Goal: Task Accomplishment & Management: Complete application form

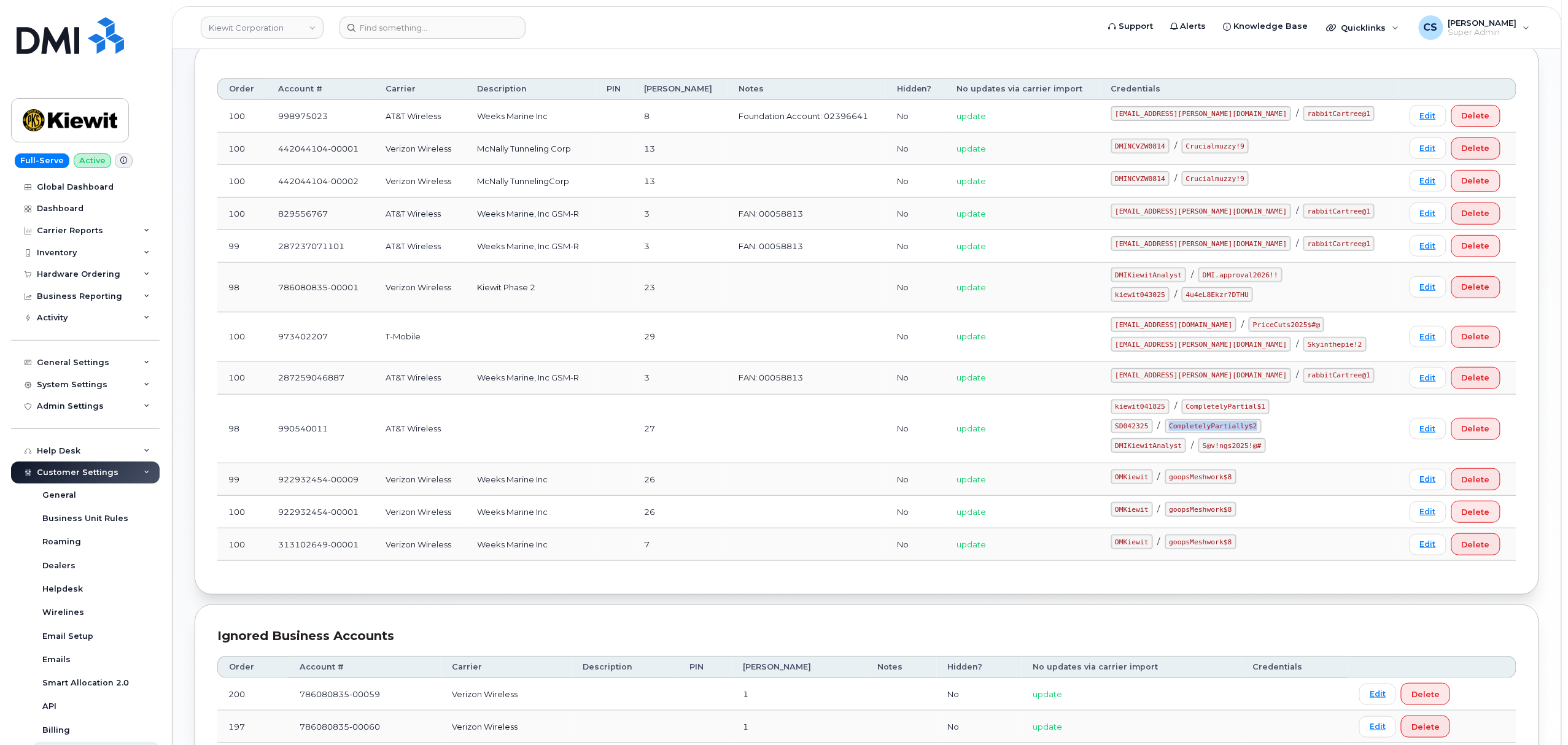
scroll to position [177, 0]
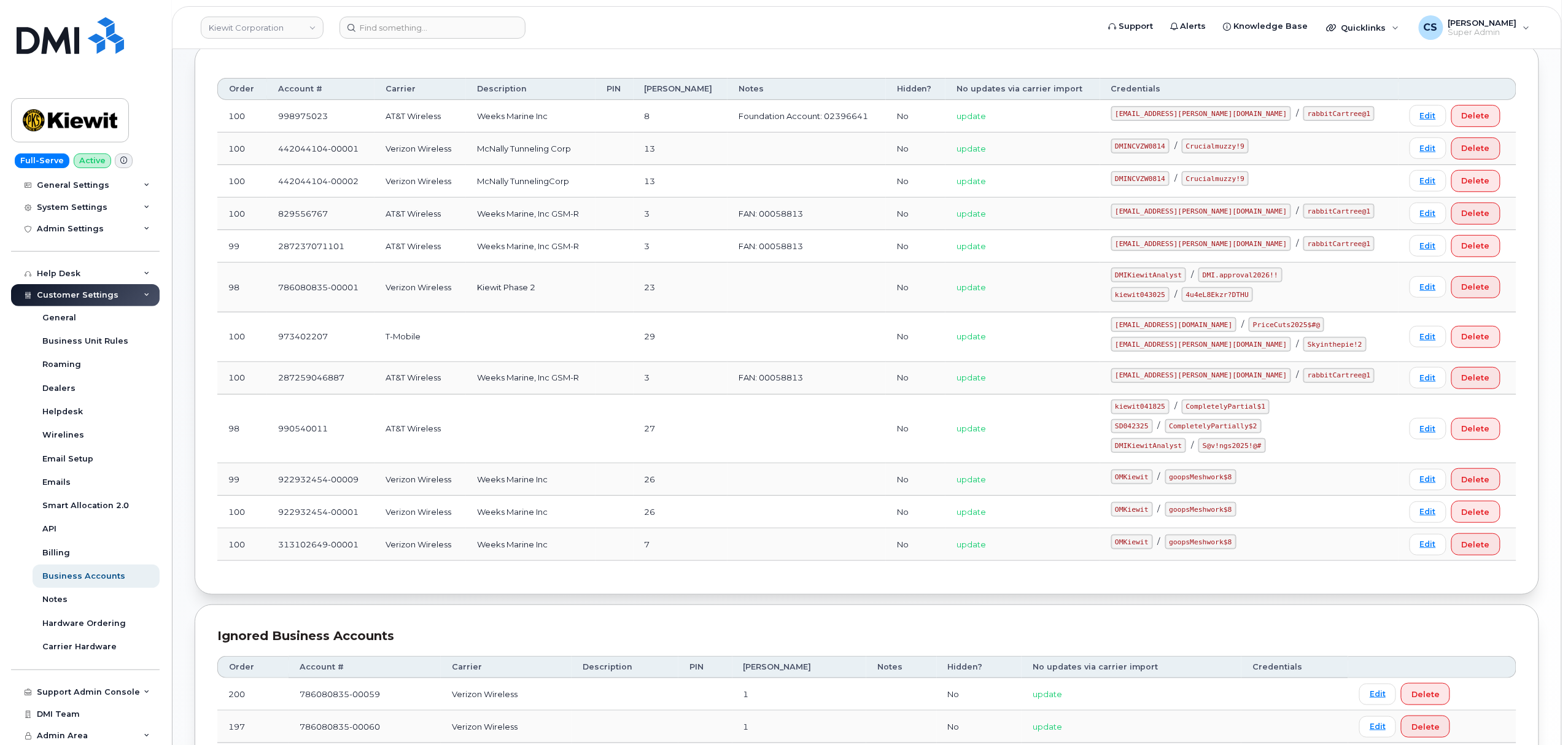
click at [1170, 291] on code "kiewit043025" at bounding box center [1141, 295] width 58 height 15
click at [1170, 293] on code "kiewit043025" at bounding box center [1141, 295] width 58 height 15
copy code "kiewit043025"
drag, startPoint x: 1270, startPoint y: 297, endPoint x: 1212, endPoint y: 295, distance: 58.0
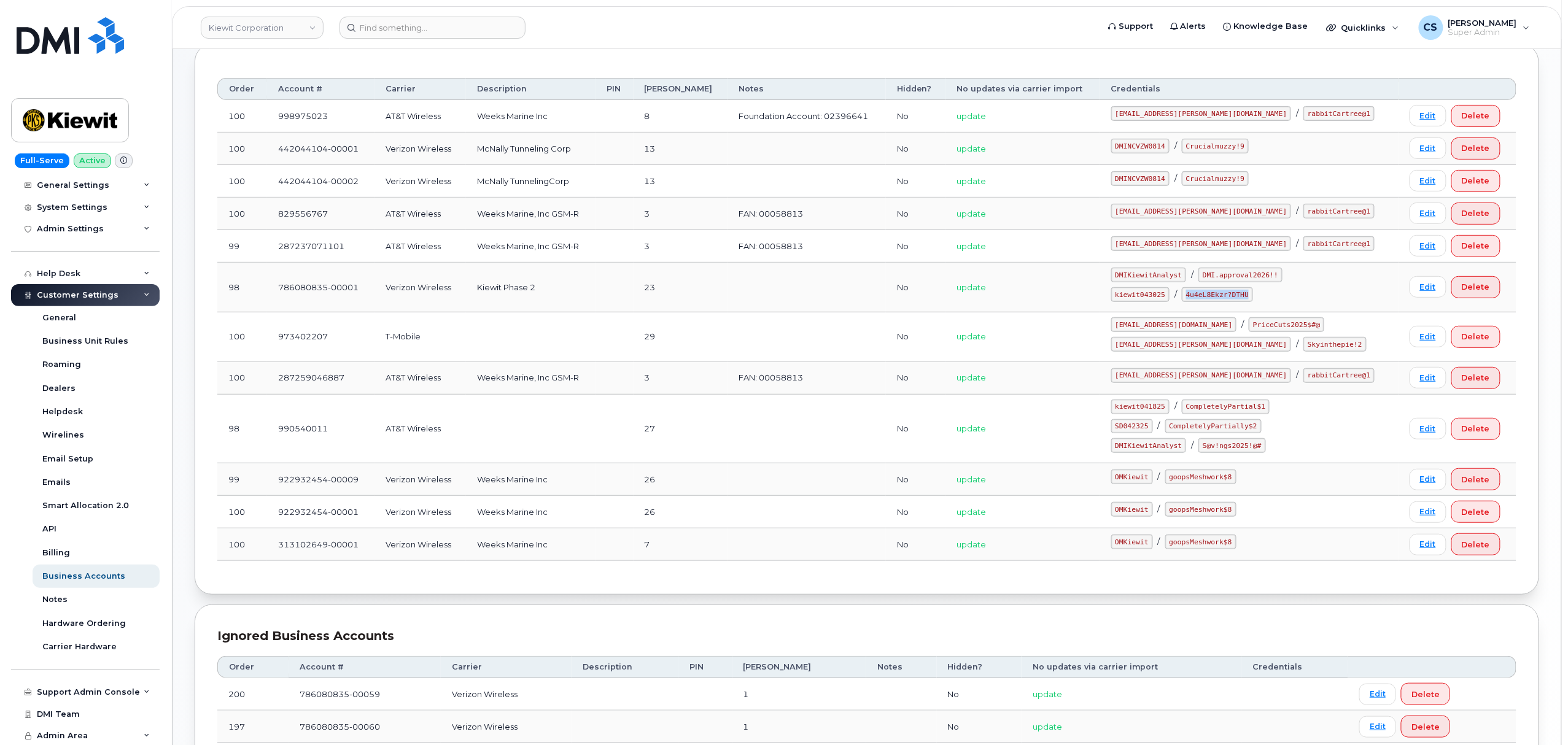
click at [1212, 295] on code "4u4eL8Ekzr?DTHU" at bounding box center [1218, 295] width 71 height 15
copy code "4u4eL8Ekzr?DTHU"
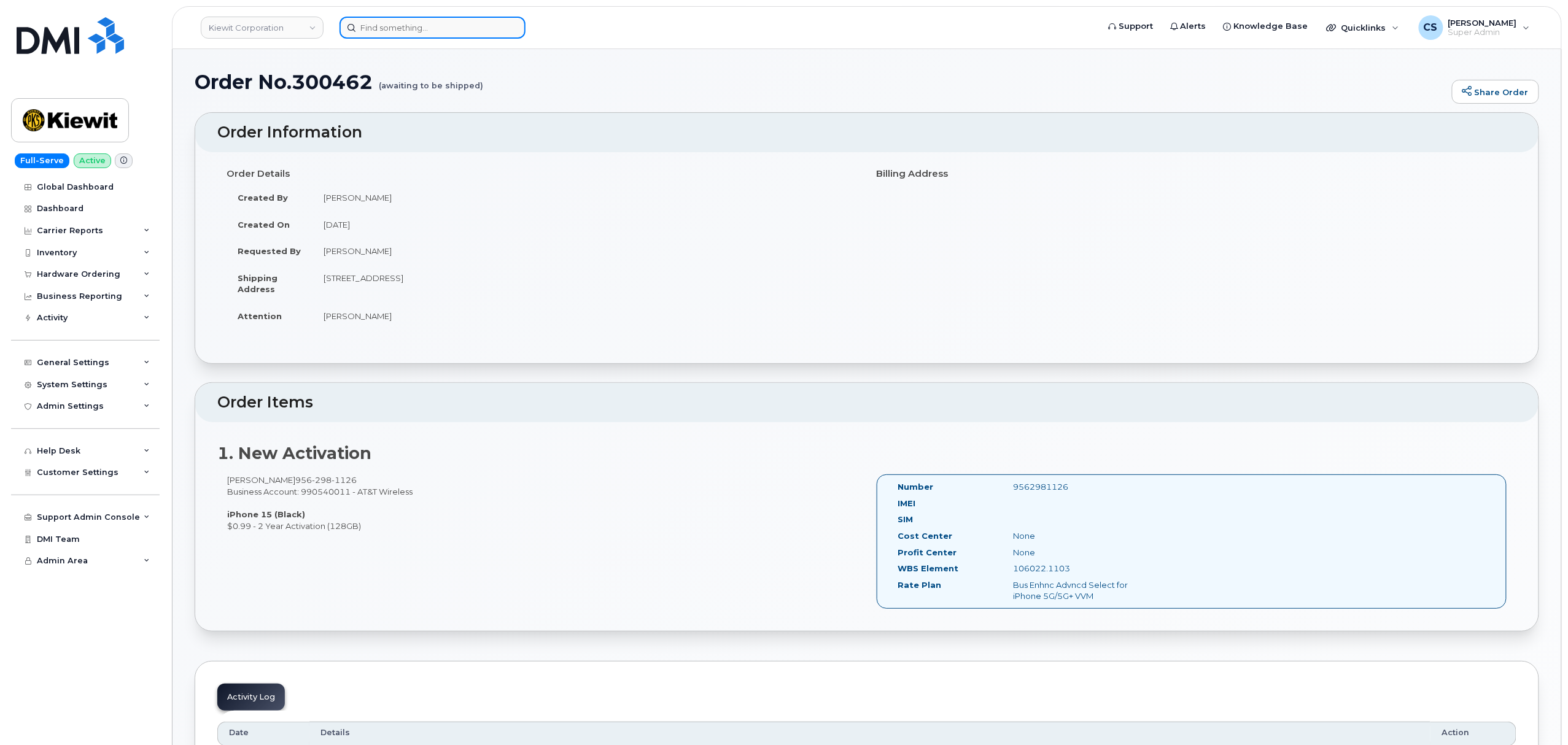
click at [460, 24] on input at bounding box center [433, 28] width 186 height 22
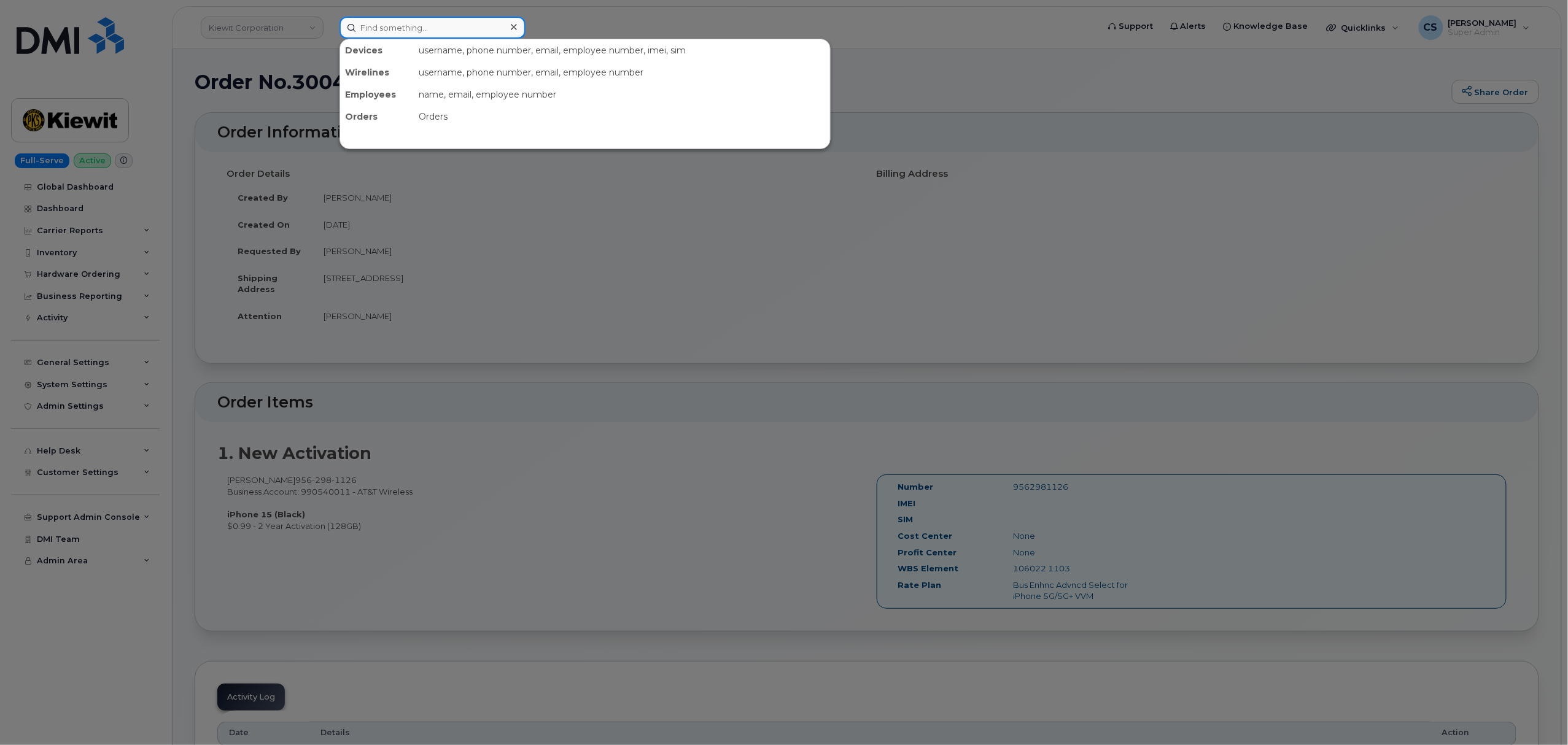
paste input "300929"
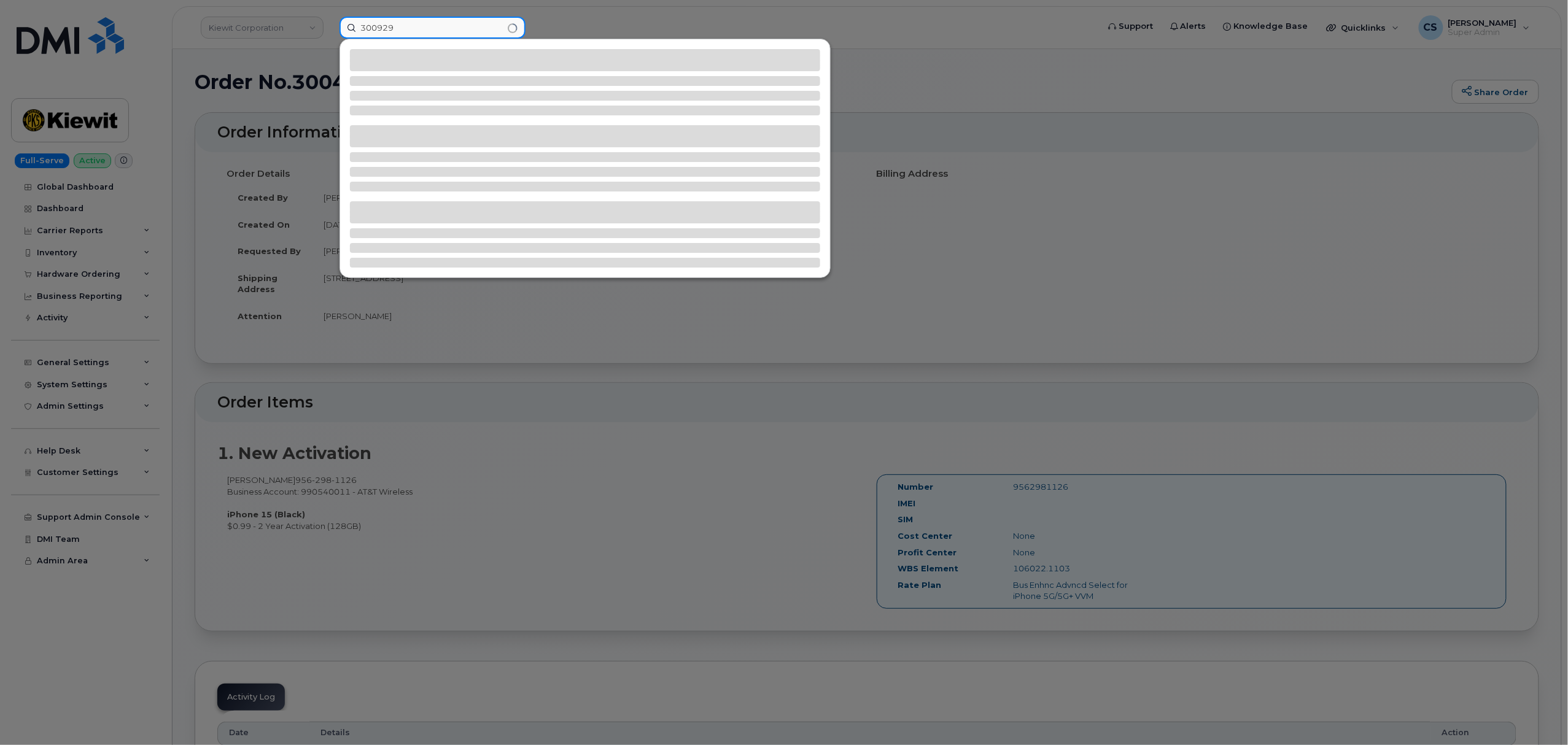
type input "300929"
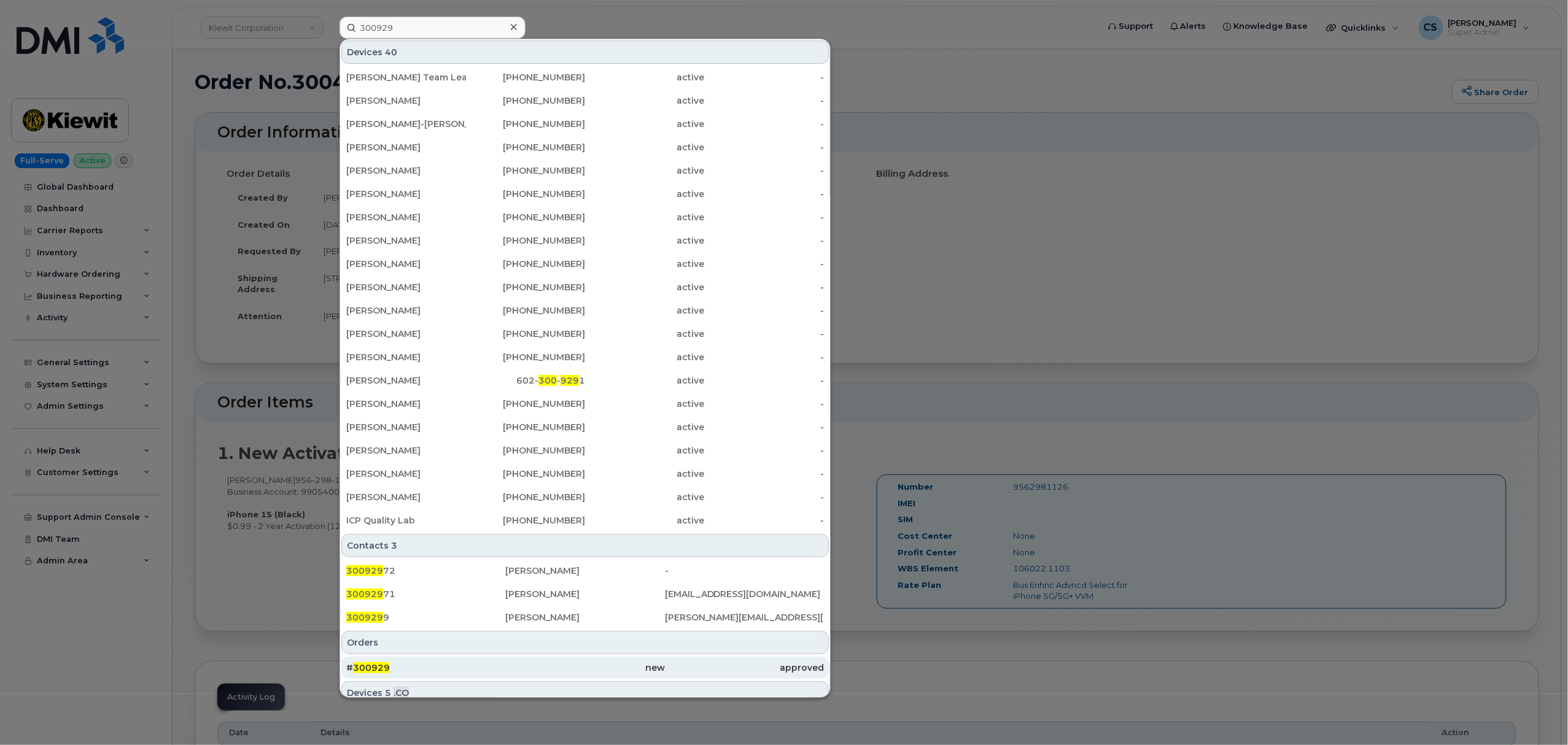
click at [376, 667] on span "300929" at bounding box center [371, 667] width 37 height 11
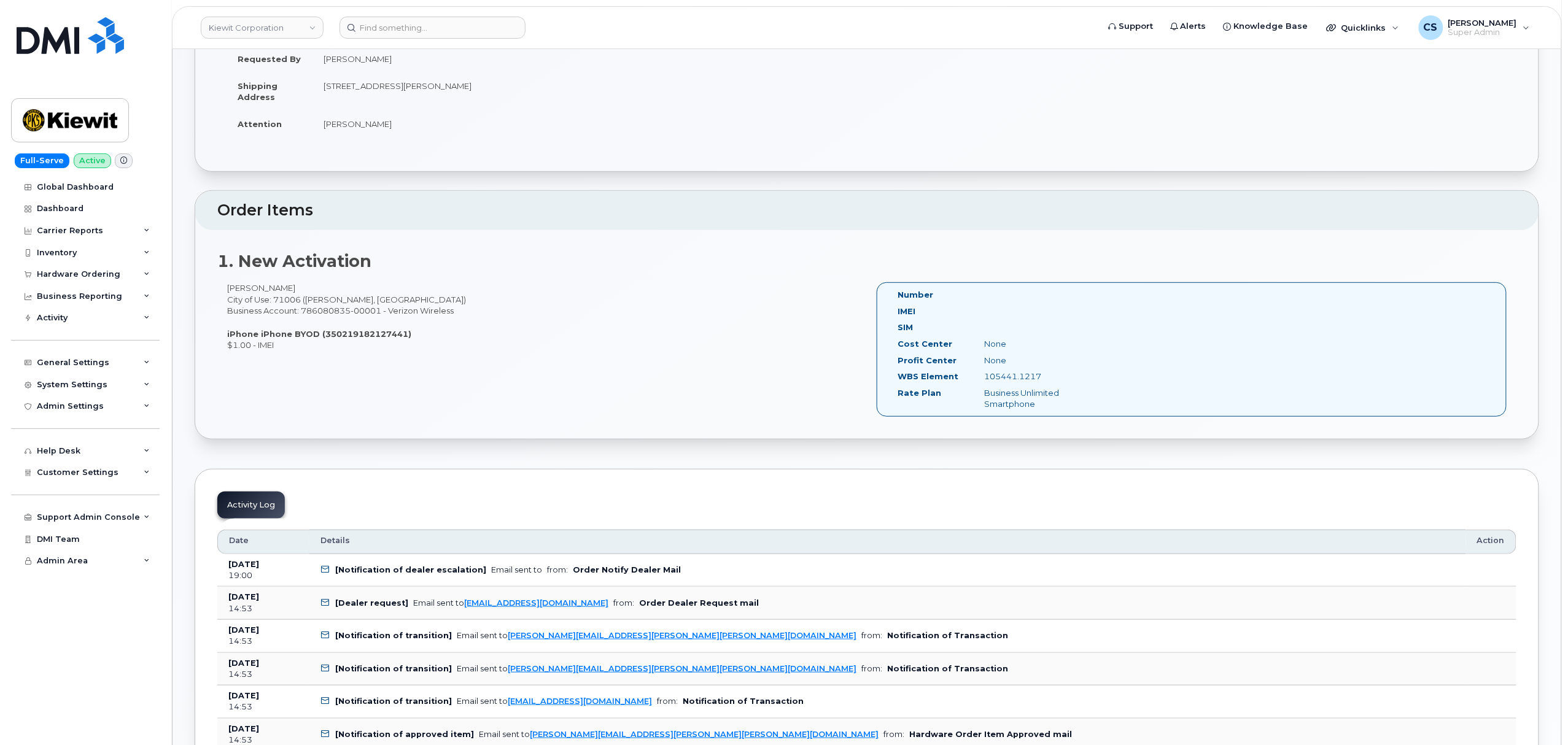
scroll to position [164, 0]
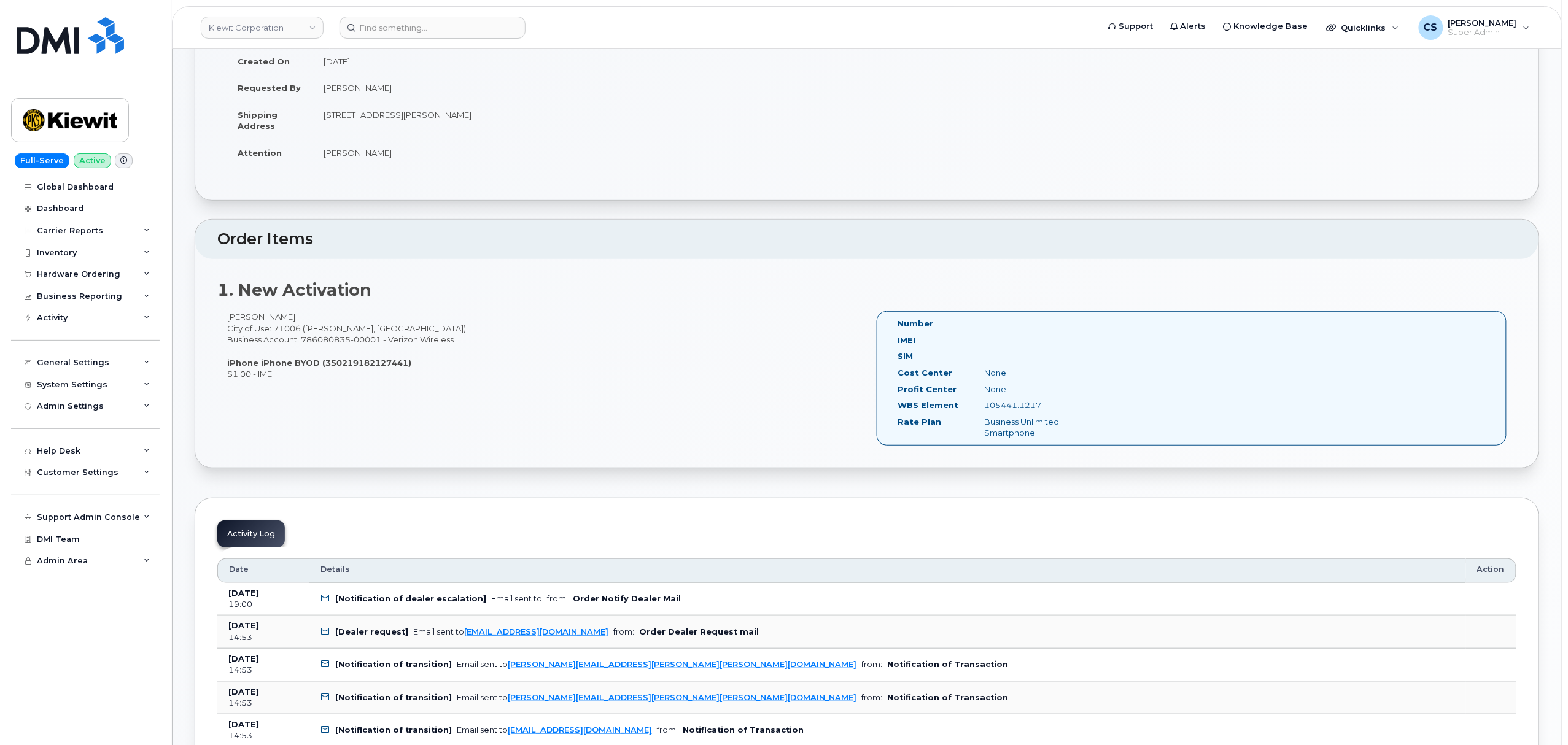
click at [350, 367] on strong "iPhone iPhone BYOD (350219182127441)" at bounding box center [319, 363] width 184 height 10
copy strong "350219182127441"
click at [237, 315] on div "Jake Carter City of Use: 71006 (Benton, LA) Business Account: 786080835-00001 -…" at bounding box center [542, 345] width 650 height 68
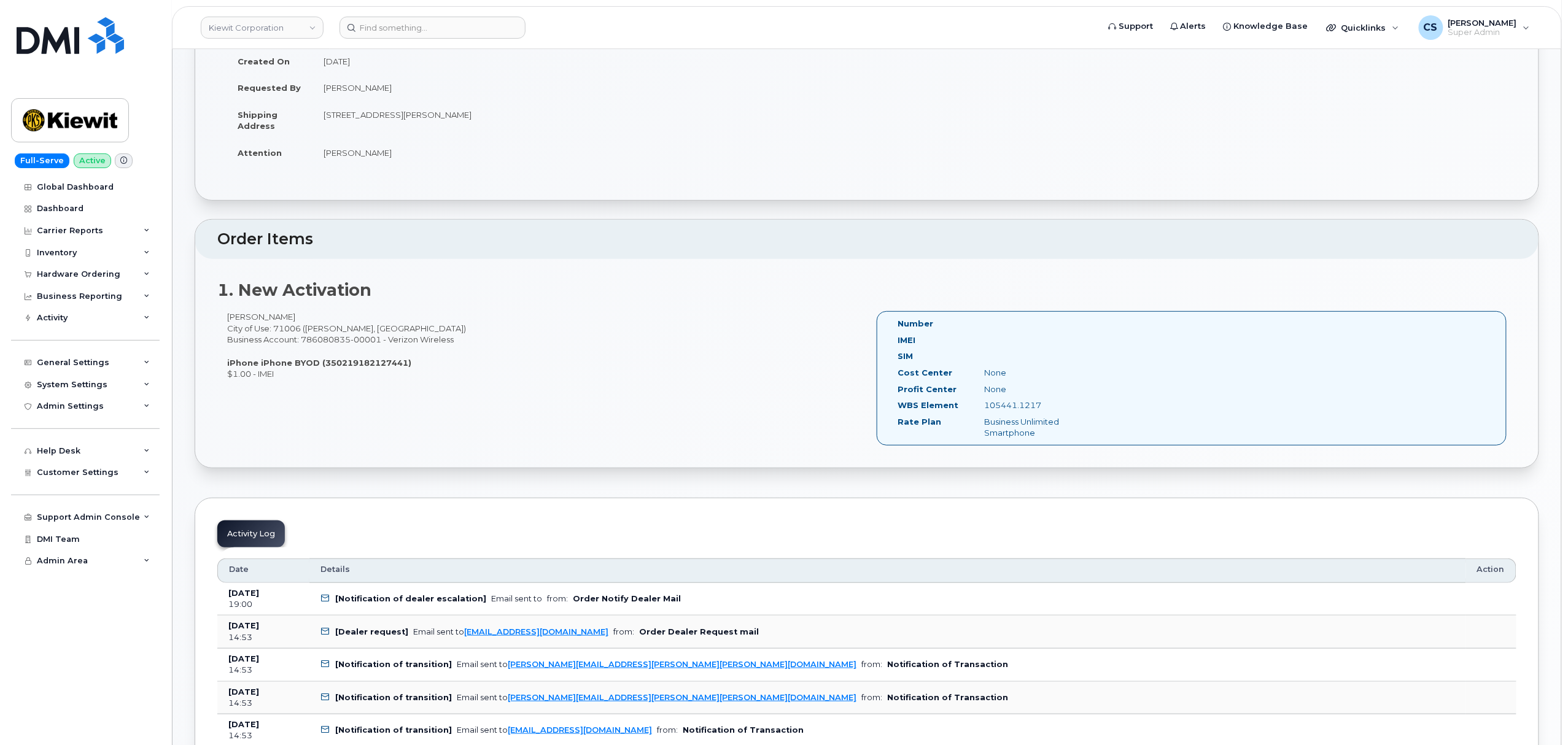
click at [266, 314] on div "Jake Carter City of Use: 71006 (Benton, LA) Business Account: 786080835-00001 -…" at bounding box center [542, 345] width 650 height 68
copy div "Carter"
drag, startPoint x: 1054, startPoint y: 405, endPoint x: 979, endPoint y: 407, distance: 75.0
click at [979, 407] on div "105441.1217" at bounding box center [1036, 405] width 121 height 12
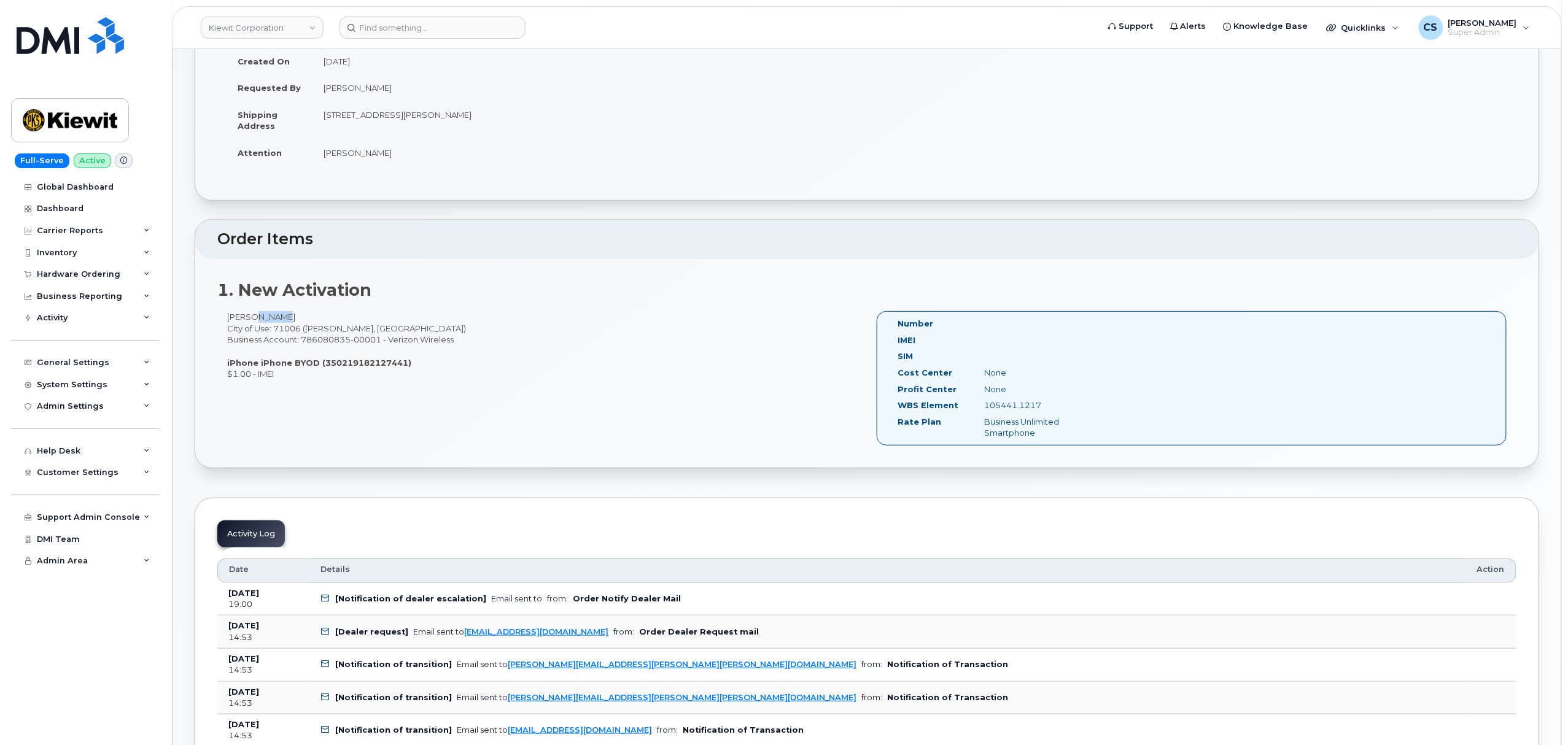
copy div "105441.1217"
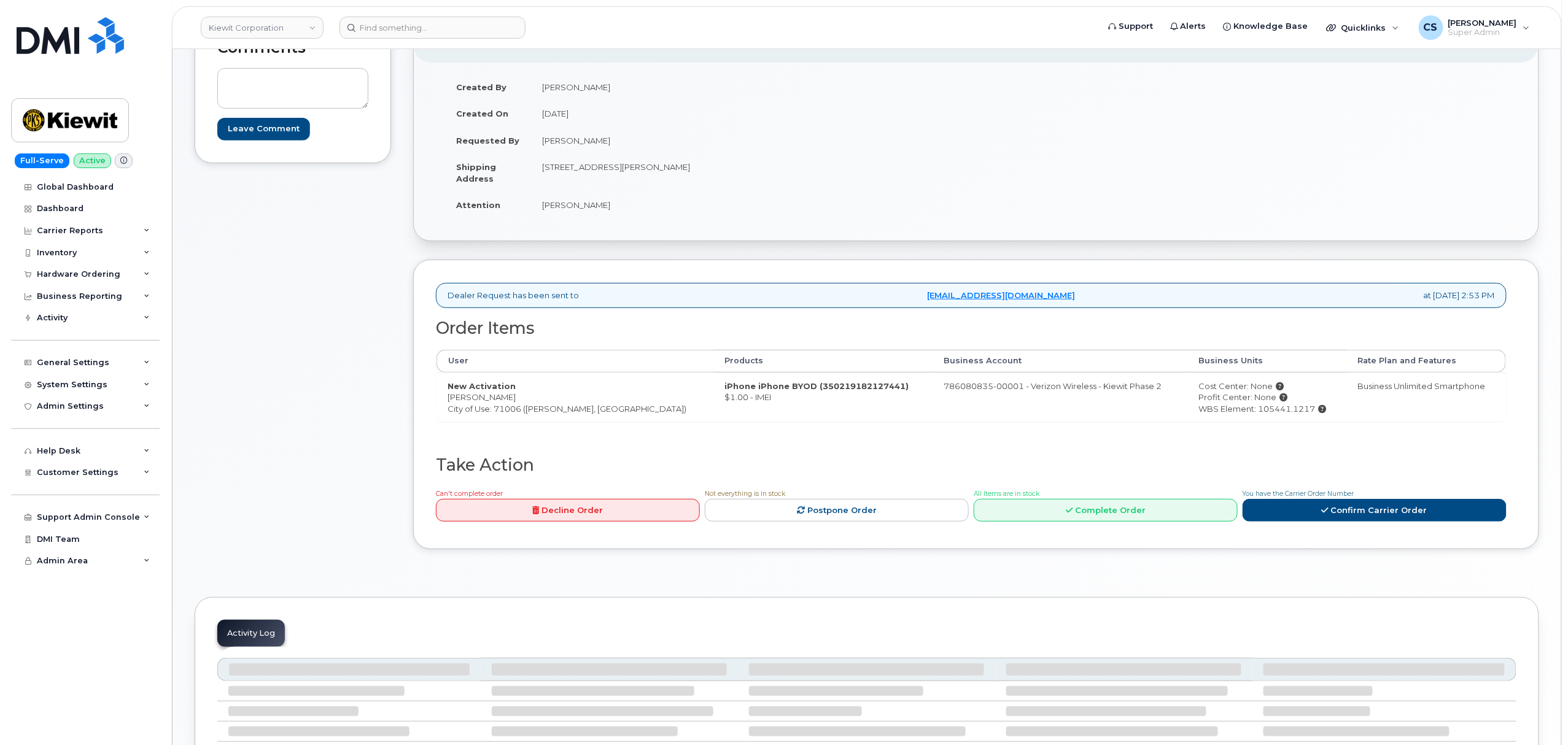
scroll to position [245, 0]
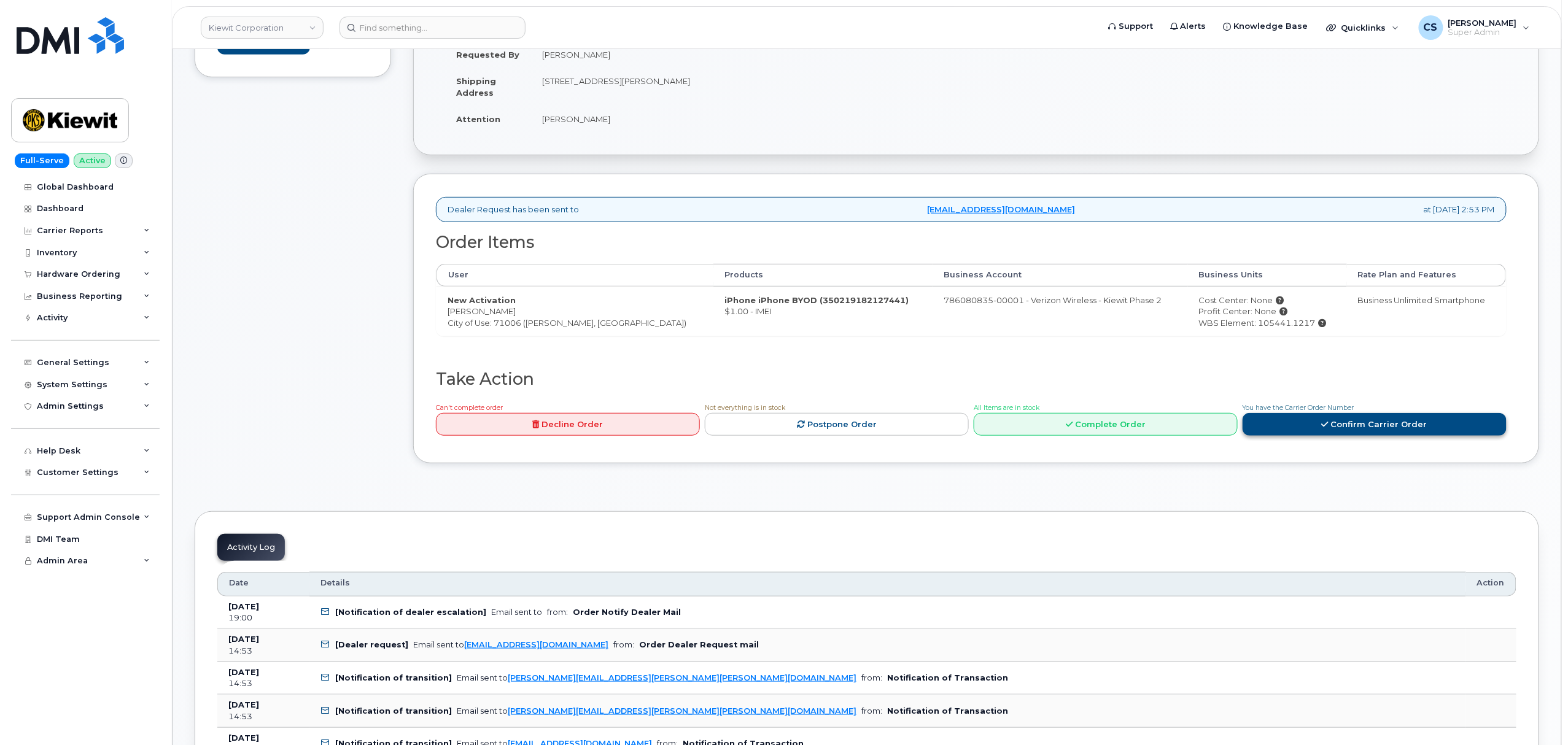
click at [1314, 431] on link "Confirm Carrier Order" at bounding box center [1375, 424] width 264 height 22
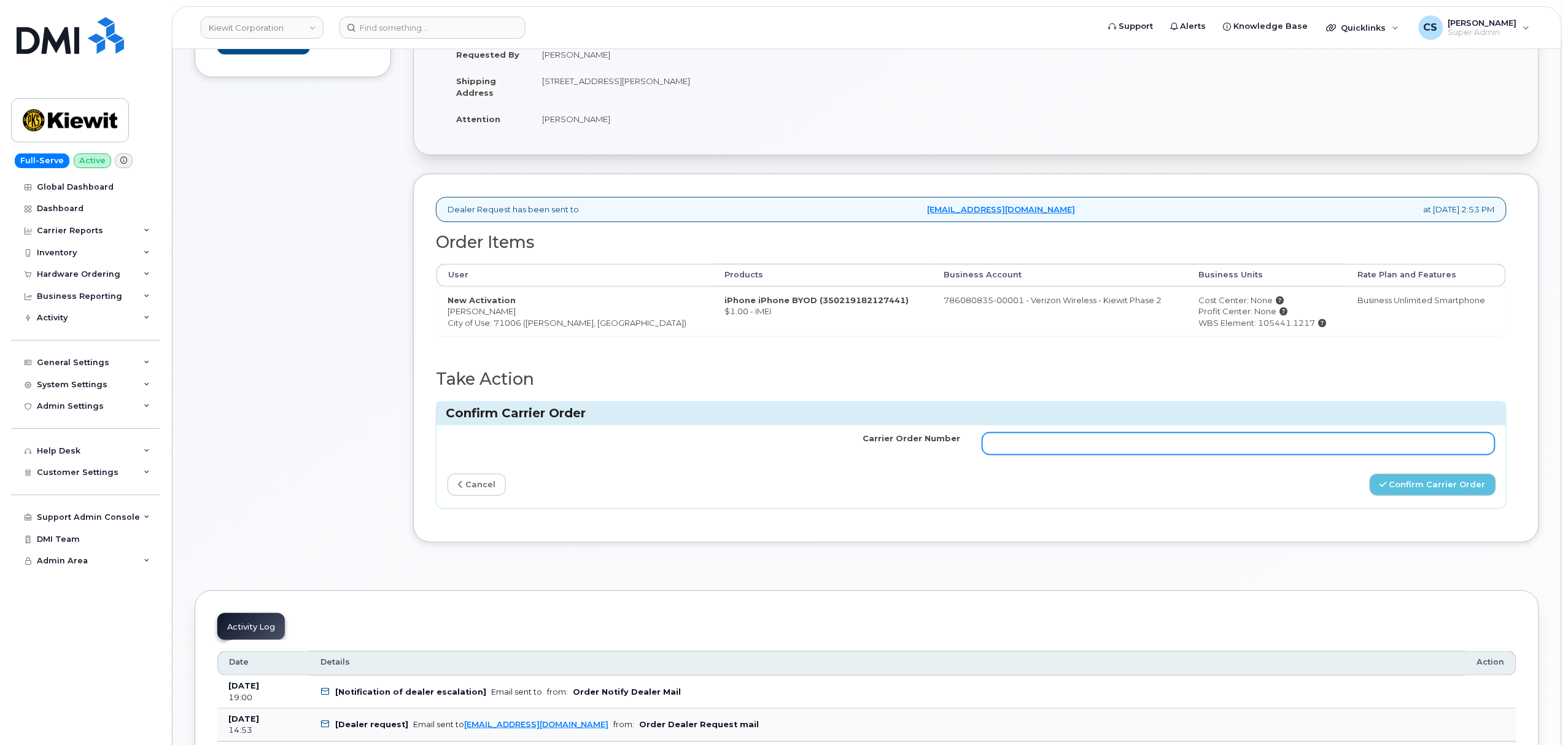
click at [1141, 452] on input "Carrier Order Number" at bounding box center [1238, 444] width 513 height 22
paste input "MB3000595065106"
type input "MB3000595065106"
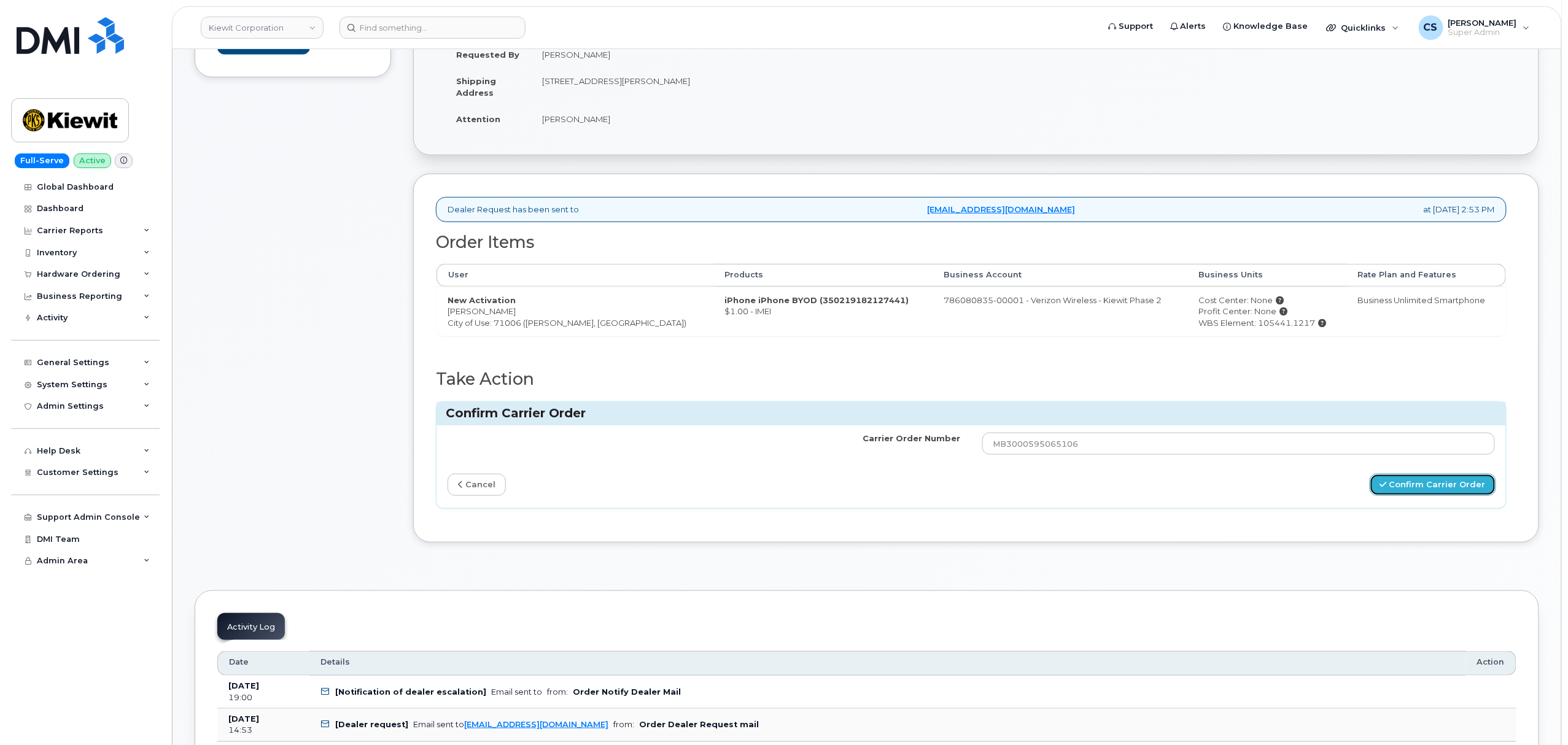
click at [1427, 492] on button "Confirm Carrier Order" at bounding box center [1433, 485] width 127 height 22
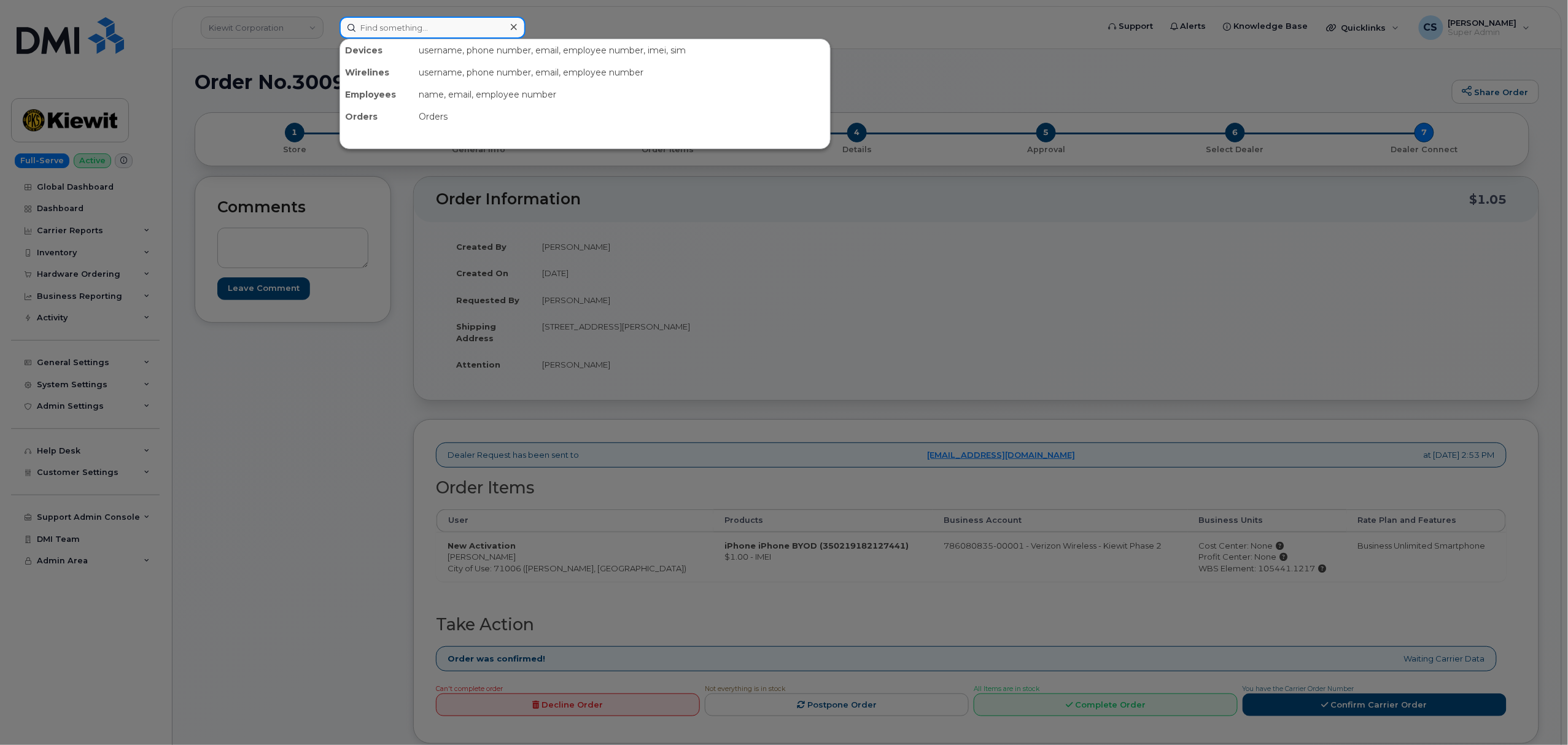
click at [457, 28] on input at bounding box center [433, 28] width 186 height 22
paste input "301018"
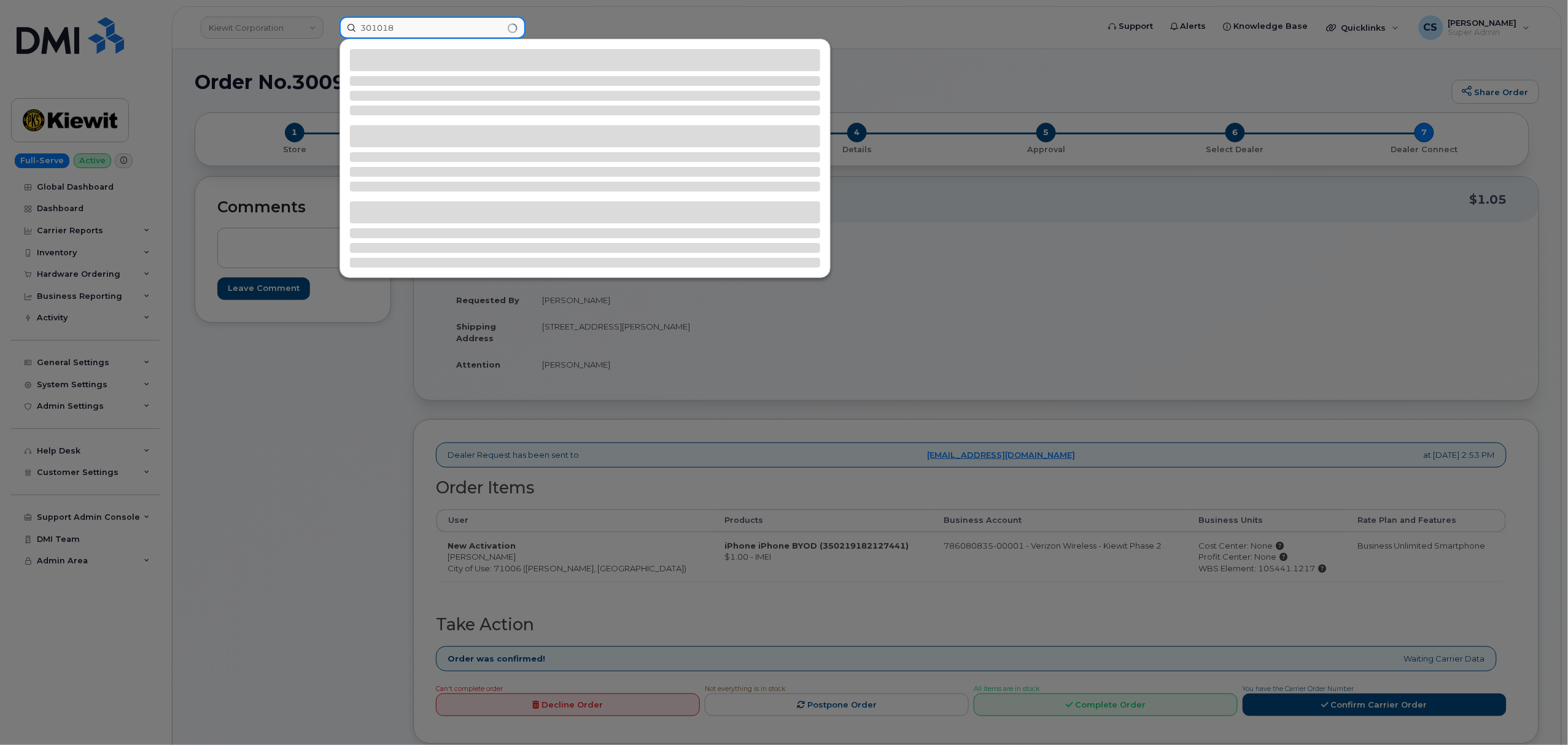
type input "301018"
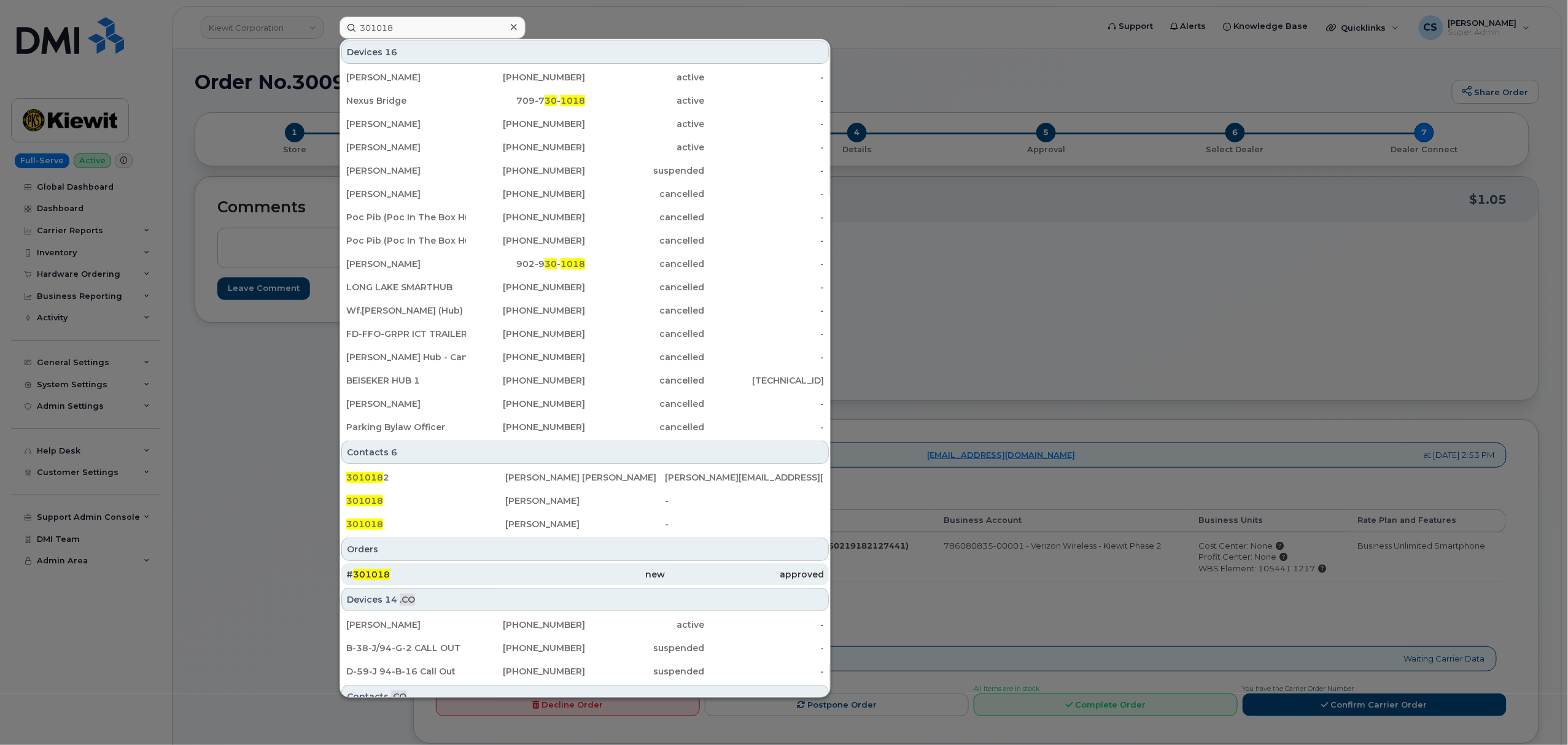
click at [376, 573] on span "301018" at bounding box center [371, 574] width 37 height 11
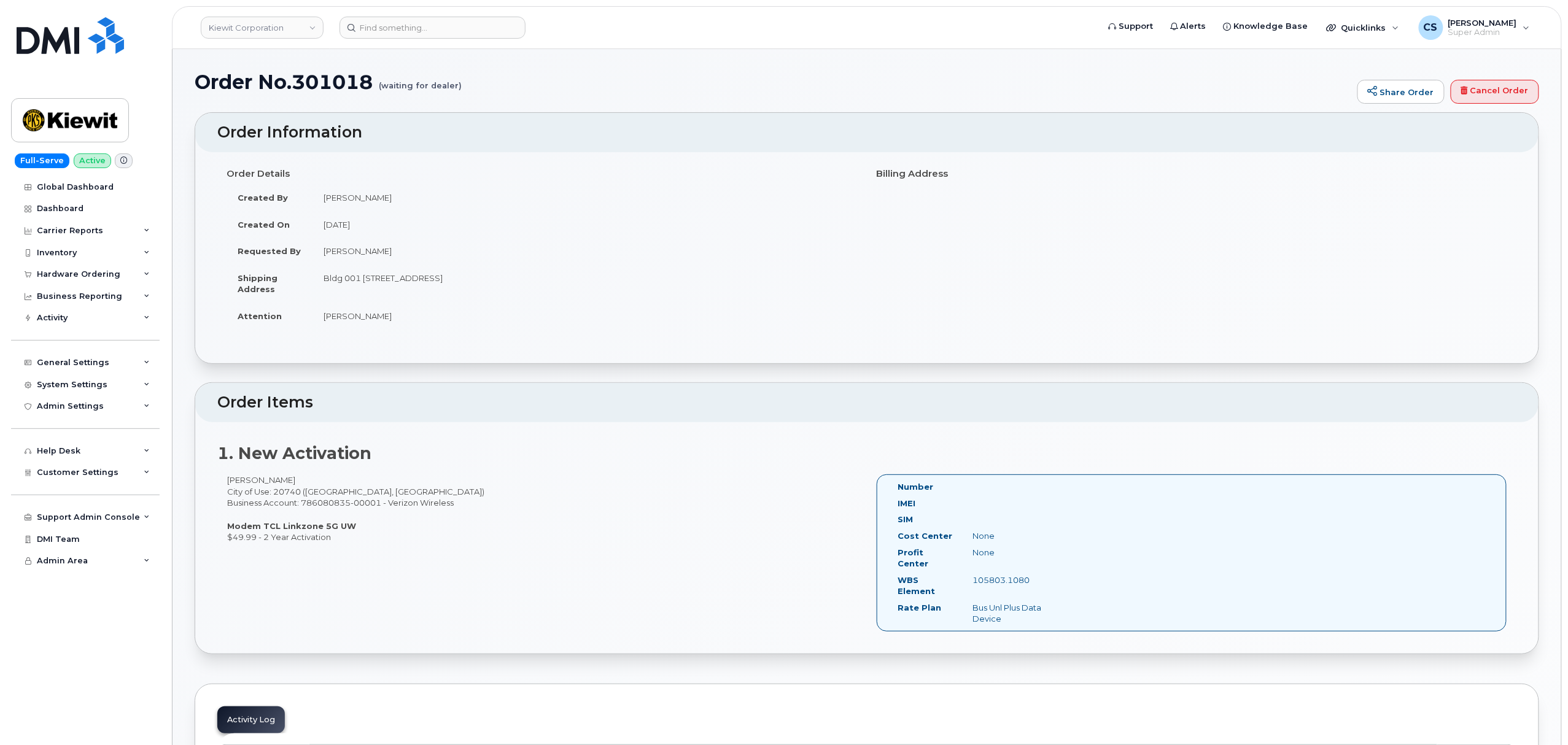
click at [290, 492] on div "[PERSON_NAME] City of Use: 20740 ([GEOGRAPHIC_DATA], [GEOGRAPHIC_DATA]) Busines…" at bounding box center [542, 508] width 650 height 68
click at [435, 466] on div "1. New Activation [PERSON_NAME] City of Use: 20740 ([GEOGRAPHIC_DATA], [GEOGRAP…" at bounding box center [867, 537] width 1344 height 231
click at [533, 281] on td "Bldg 001 [STREET_ADDRESS]" at bounding box center [585, 283] width 546 height 38
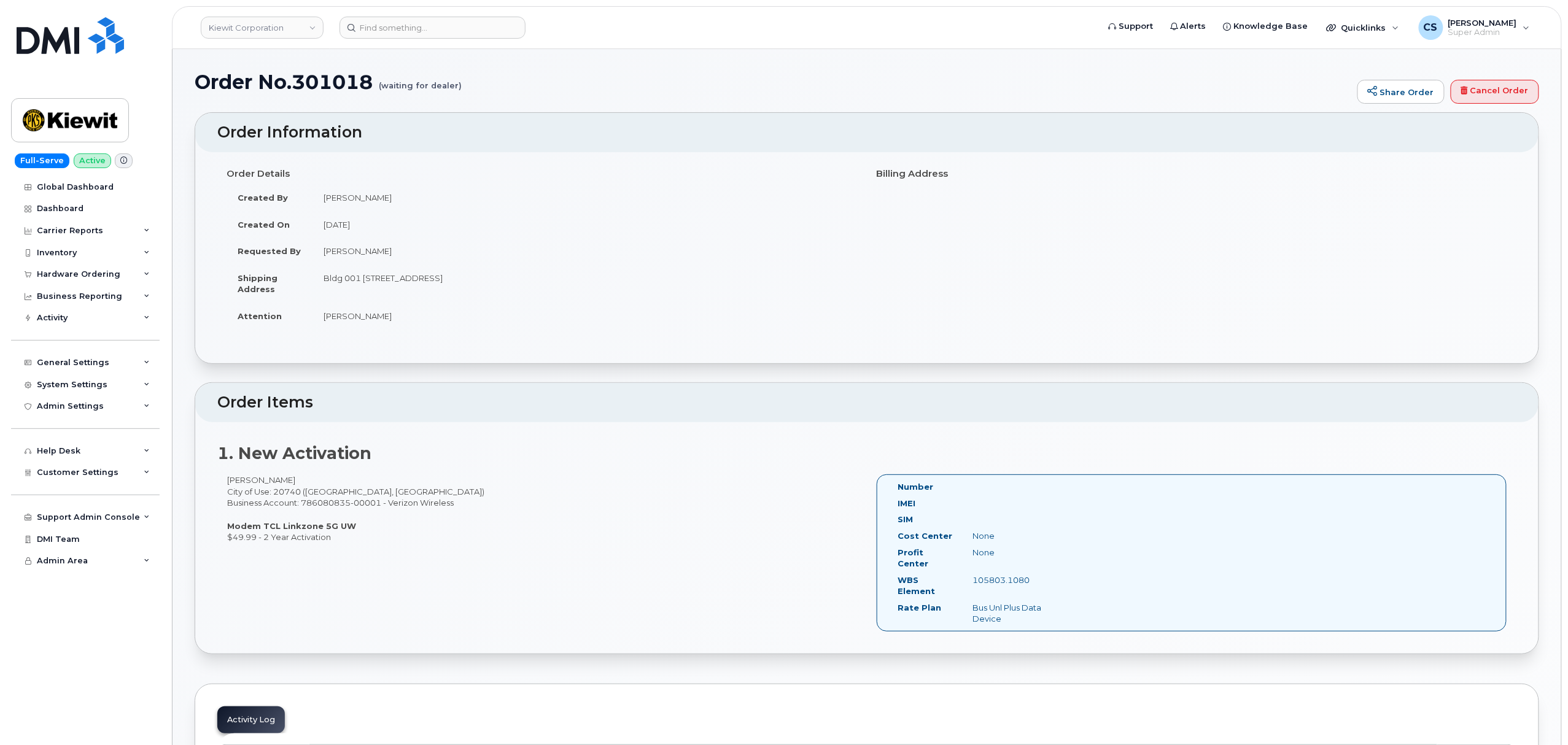
copy td "20740"
click at [266, 479] on div "[PERSON_NAME] City of Use: 20740 ([GEOGRAPHIC_DATA], [GEOGRAPHIC_DATA]) Busines…" at bounding box center [542, 508] width 650 height 68
click at [266, 479] on div "Jason Plett City of Use: 20740 (College Park, MD) Business Account: 786080835-0…" at bounding box center [542, 508] width 650 height 68
copy div "Plett"
drag, startPoint x: 1042, startPoint y: 570, endPoint x: 973, endPoint y: 573, distance: 69.1
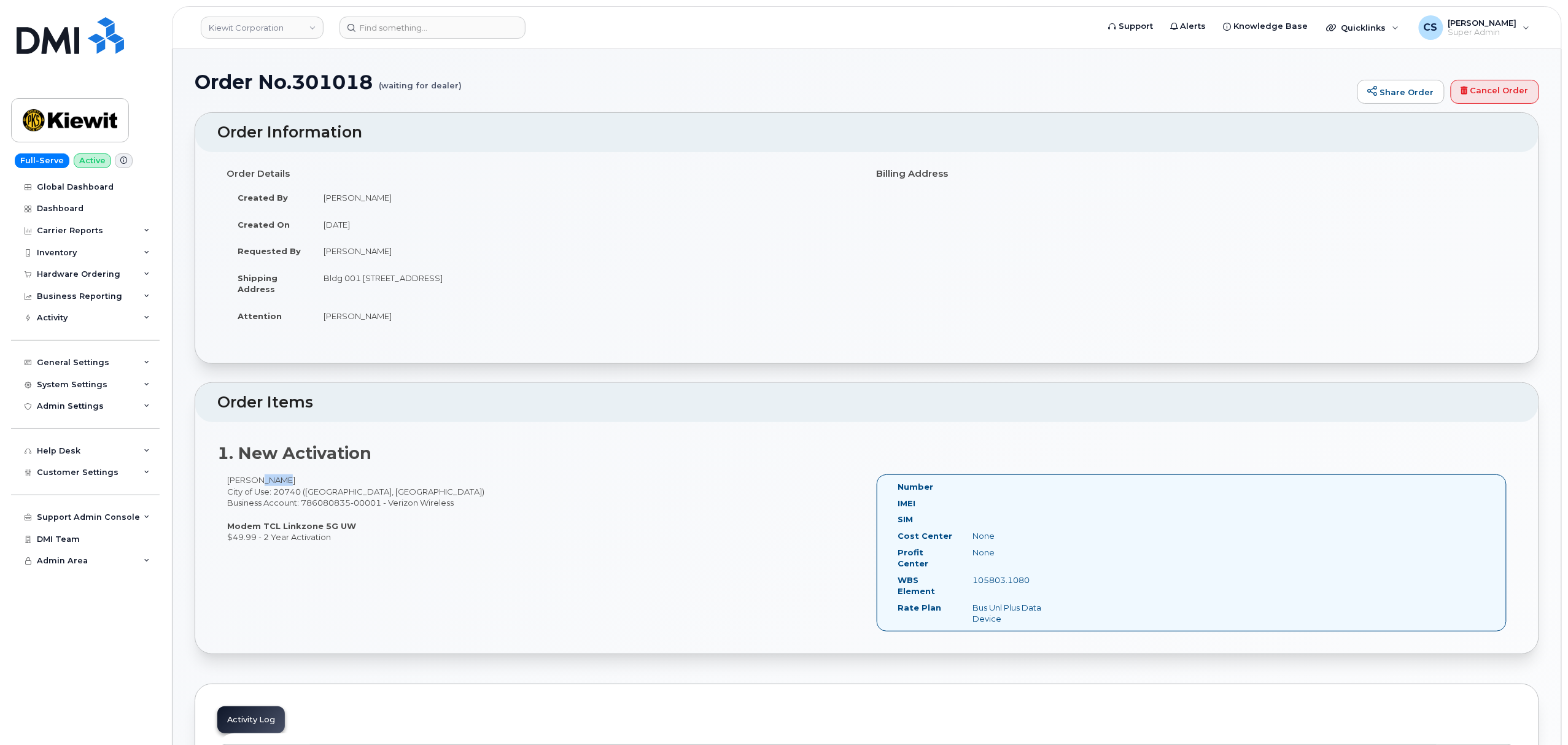
click at [973, 574] on div "105803.1080" at bounding box center [1016, 580] width 105 height 12
copy div "105803.1080"
drag, startPoint x: 327, startPoint y: 280, endPoint x: 383, endPoint y: 285, distance: 56.2
click at [383, 285] on td "Bldg 001 [STREET_ADDRESS]" at bounding box center [585, 283] width 546 height 38
click at [376, 283] on td "Bldg 001 [STREET_ADDRESS]" at bounding box center [585, 283] width 546 height 38
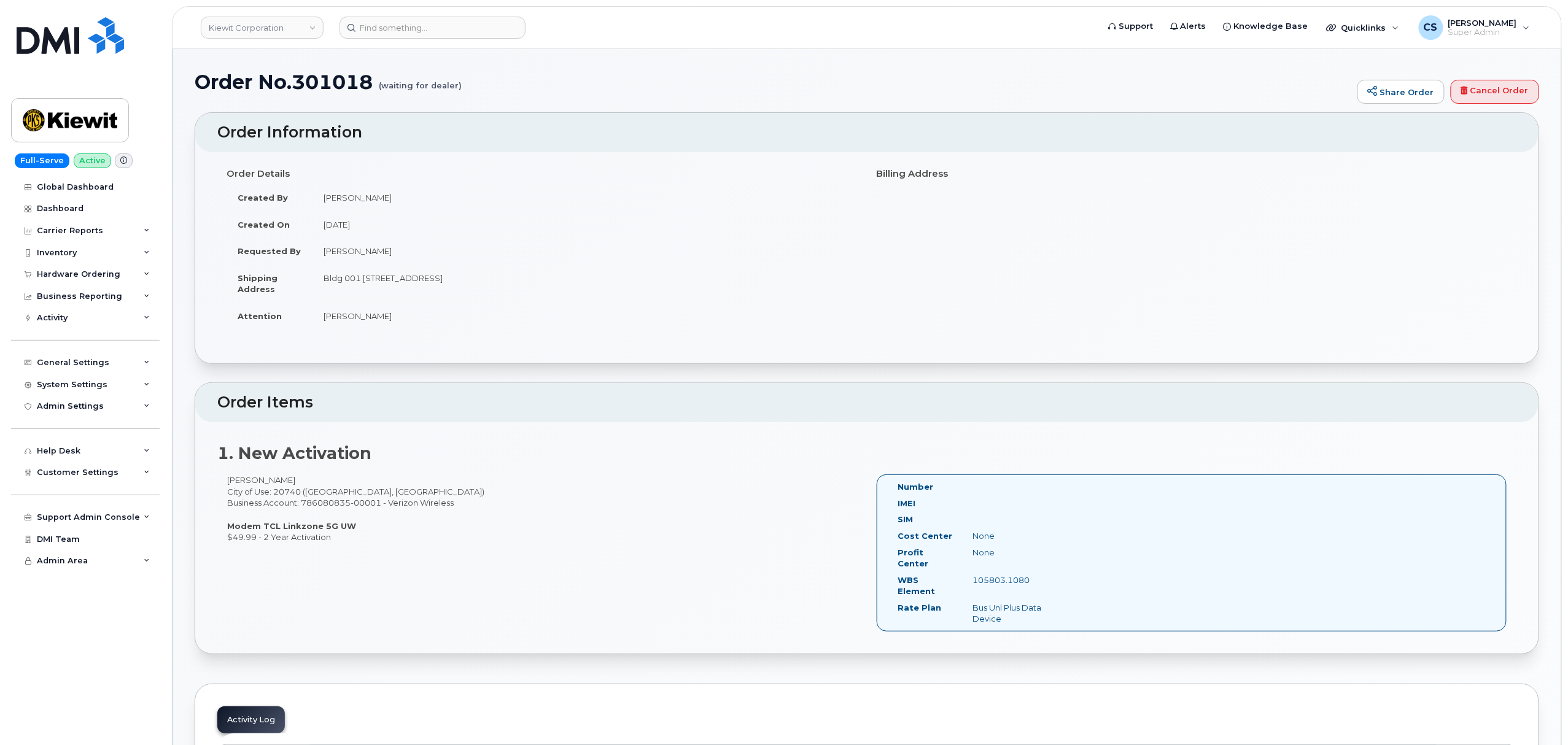
drag, startPoint x: 363, startPoint y: 276, endPoint x: 442, endPoint y: 280, distance: 79.1
click at [445, 280] on td "Bldg 001 [STREET_ADDRESS]" at bounding box center [585, 283] width 546 height 38
copy td "7743 Baltimore Ave"
drag, startPoint x: 323, startPoint y: 278, endPoint x: 360, endPoint y: 285, distance: 37.7
click at [360, 285] on td "Bldg 001 7743 Baltimore Ave, College Park, MD, 20740, USA" at bounding box center [585, 283] width 546 height 38
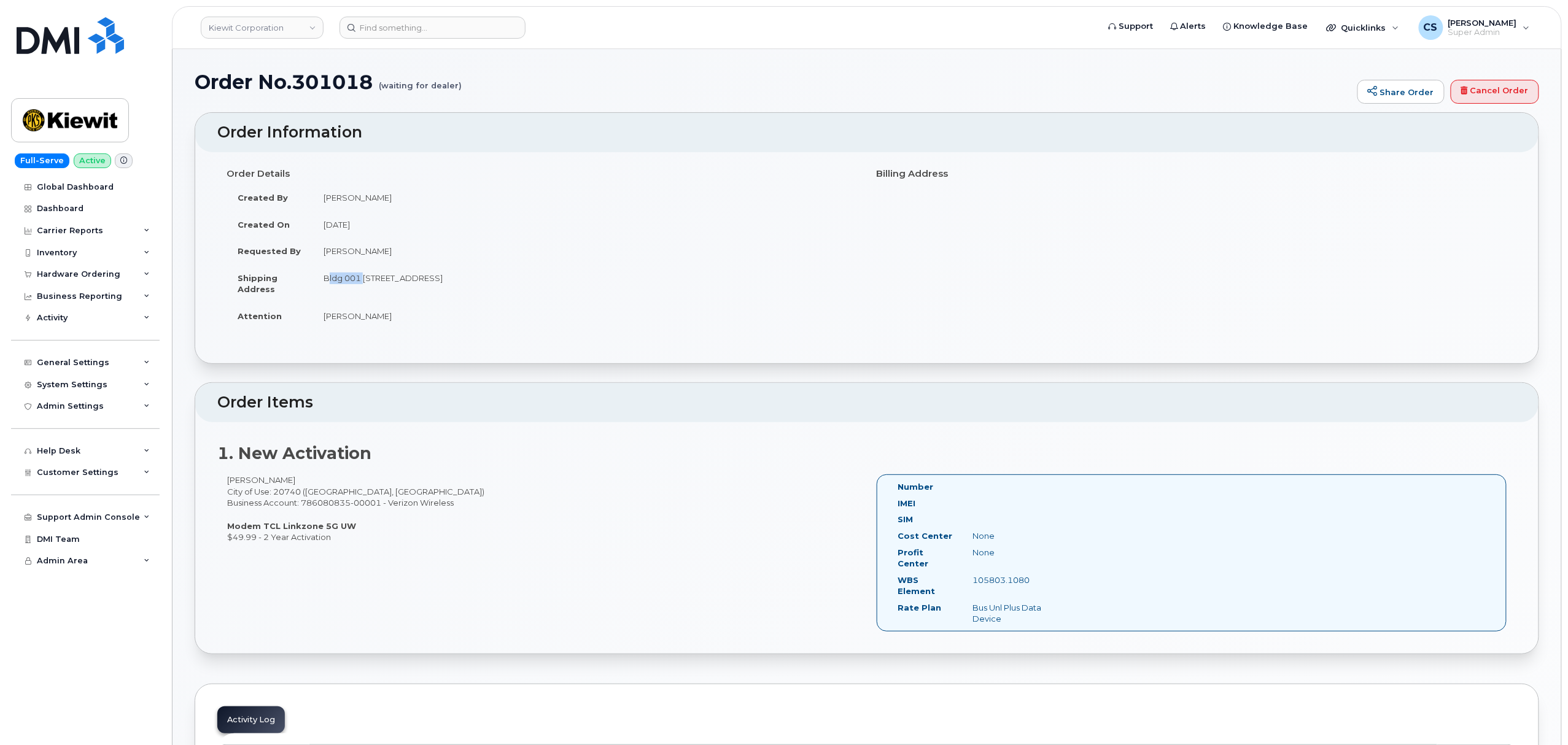
copy td "Bldg 001"
drag, startPoint x: 448, startPoint y: 278, endPoint x: 499, endPoint y: 283, distance: 51.2
click at [499, 283] on td "Bldg 001 7743 Baltimore Ave, College Park, MD, 20740, USA" at bounding box center [585, 283] width 546 height 38
copy td "College Park"
click at [533, 280] on td "Bldg 001 7743 Baltimore Ave, College Park, MD, 20740, USA" at bounding box center [585, 283] width 546 height 38
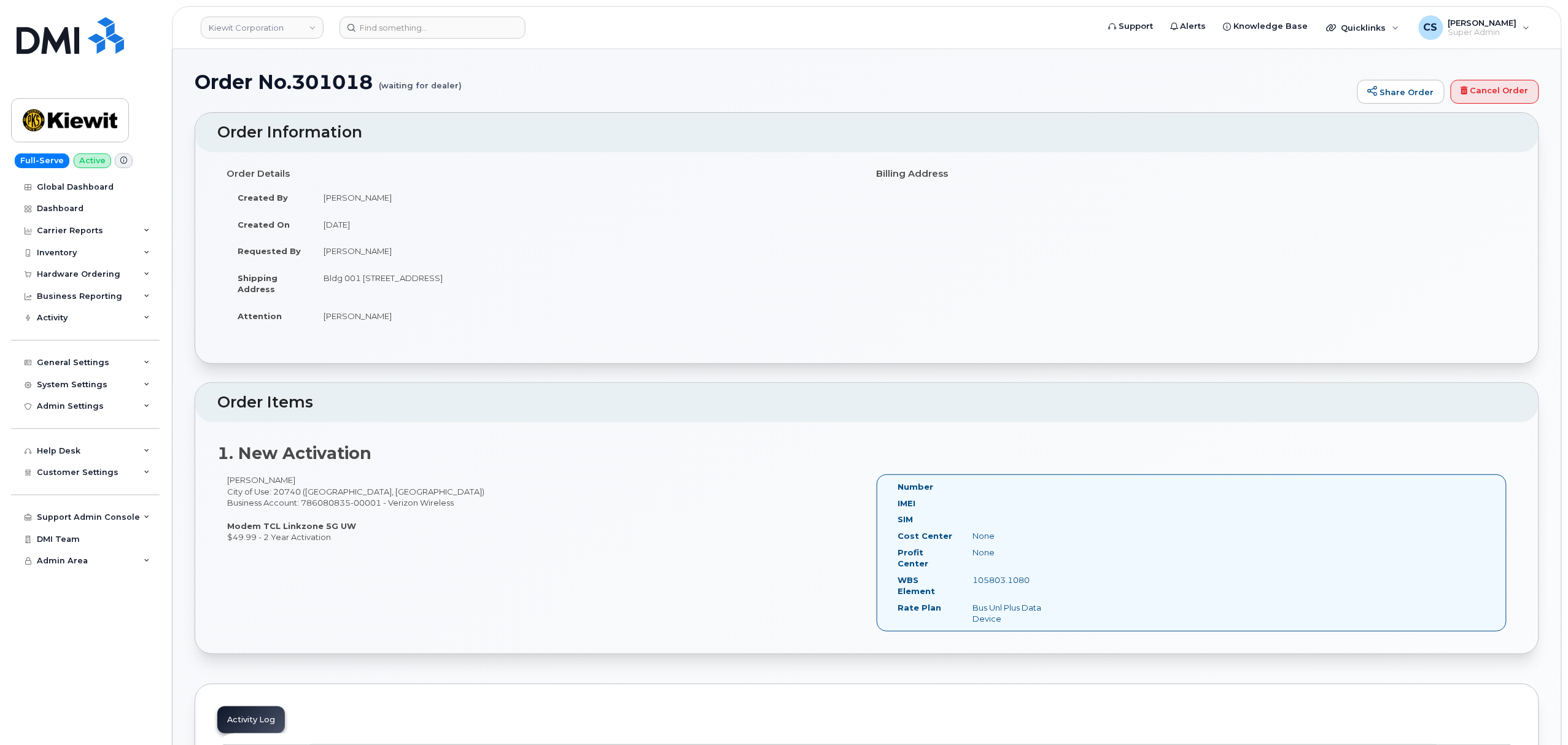
click at [533, 280] on td "Bldg 001 7743 Baltimore Ave, College Park, MD, 20740, USA" at bounding box center [585, 283] width 546 height 38
copy td "20740"
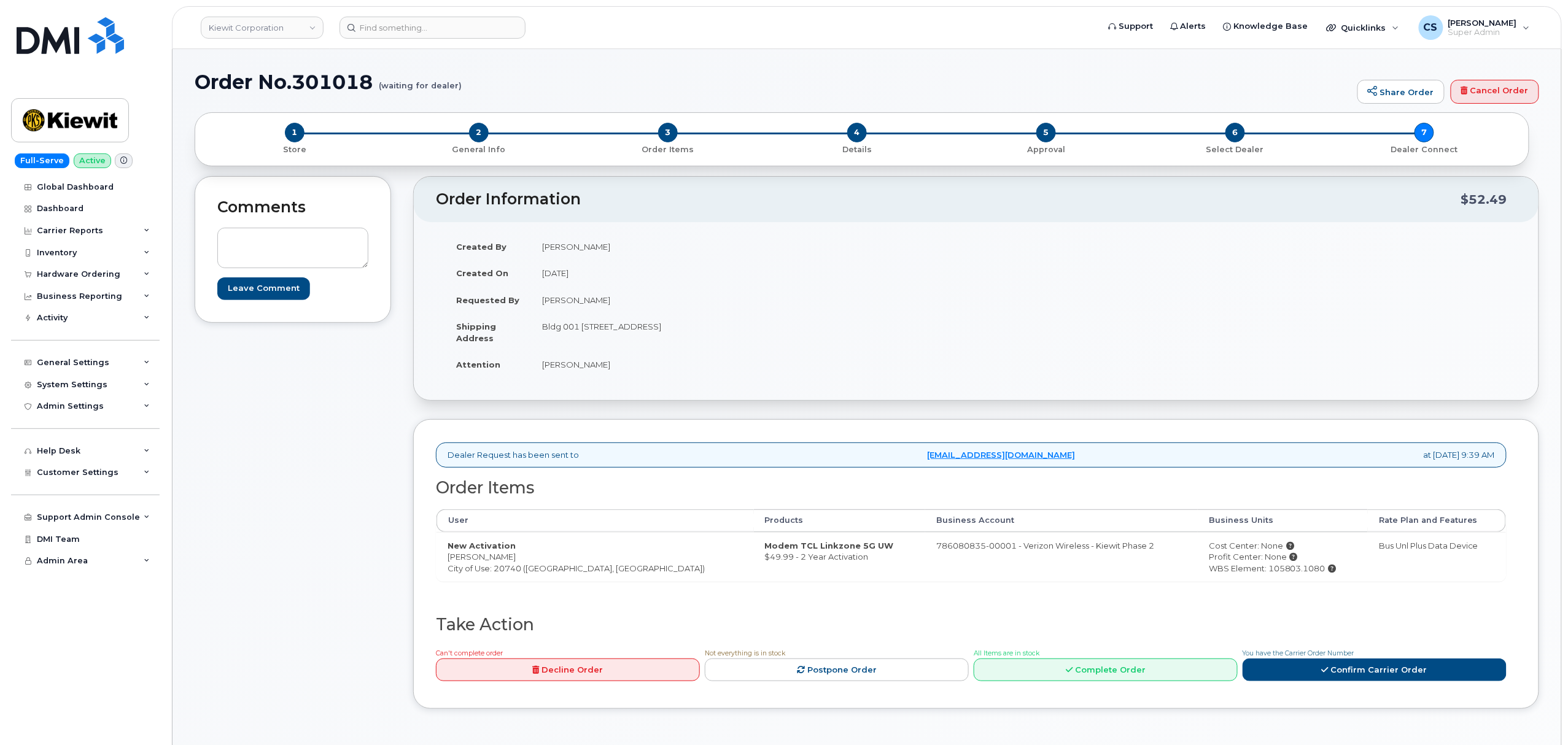
click at [935, 366] on td "[PERSON_NAME]" at bounding box center [749, 364] width 436 height 27
click at [1375, 669] on link "Confirm Carrier Order" at bounding box center [1375, 670] width 264 height 22
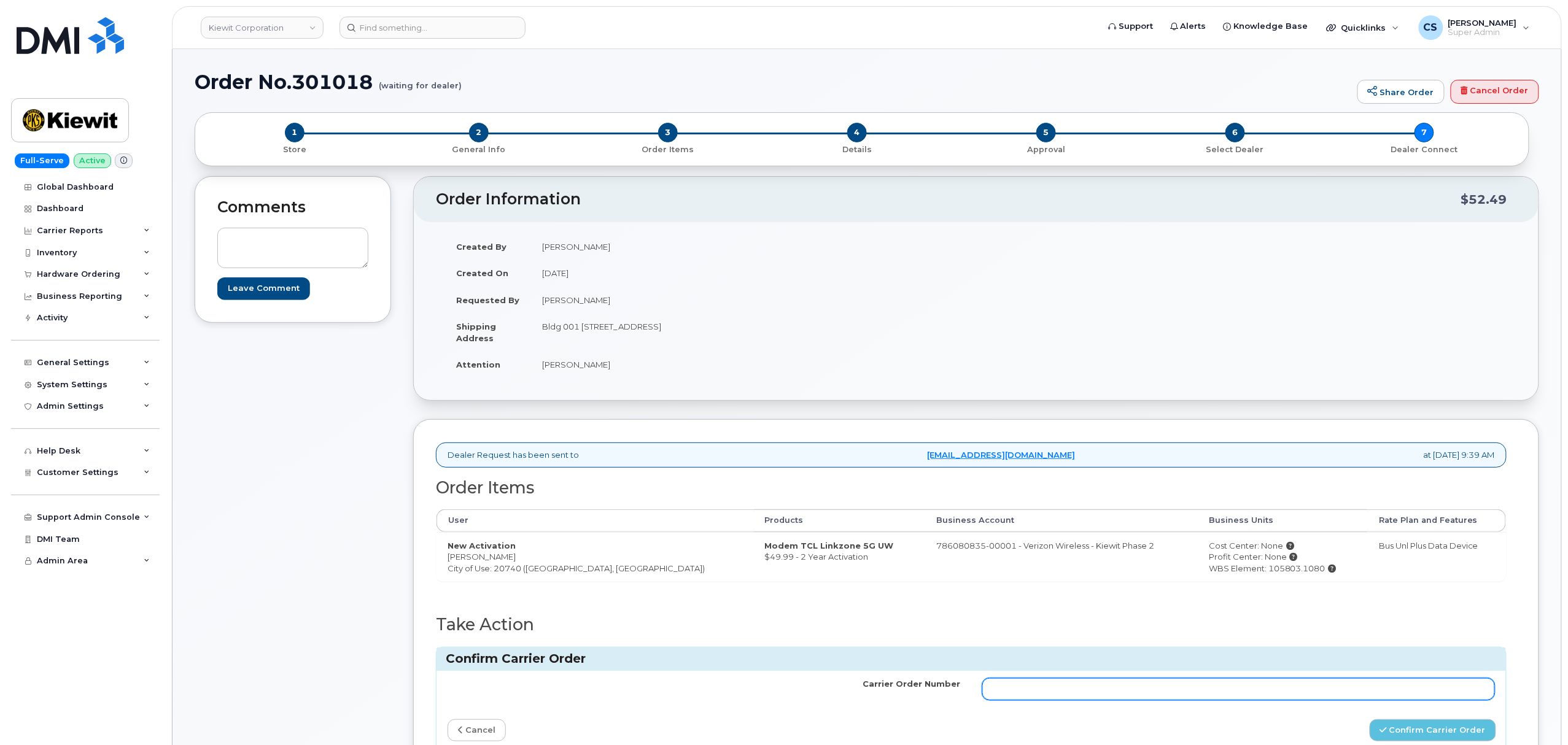
click at [1139, 684] on input "Carrier Order Number" at bounding box center [1238, 690] width 513 height 22
paste input "MB3000595067643"
type input "MB3000595067643"
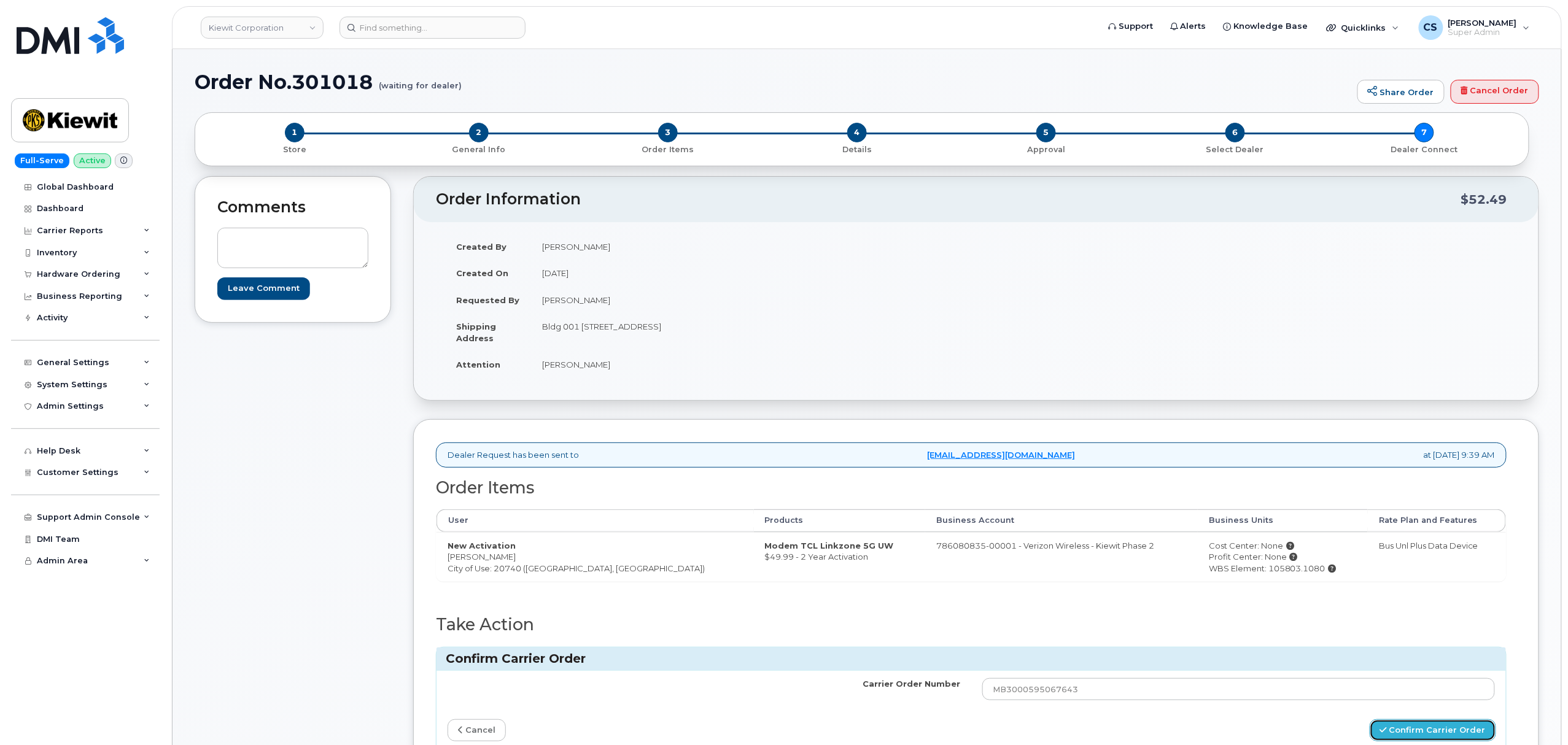
click at [1432, 730] on button "Confirm Carrier Order" at bounding box center [1433, 730] width 127 height 22
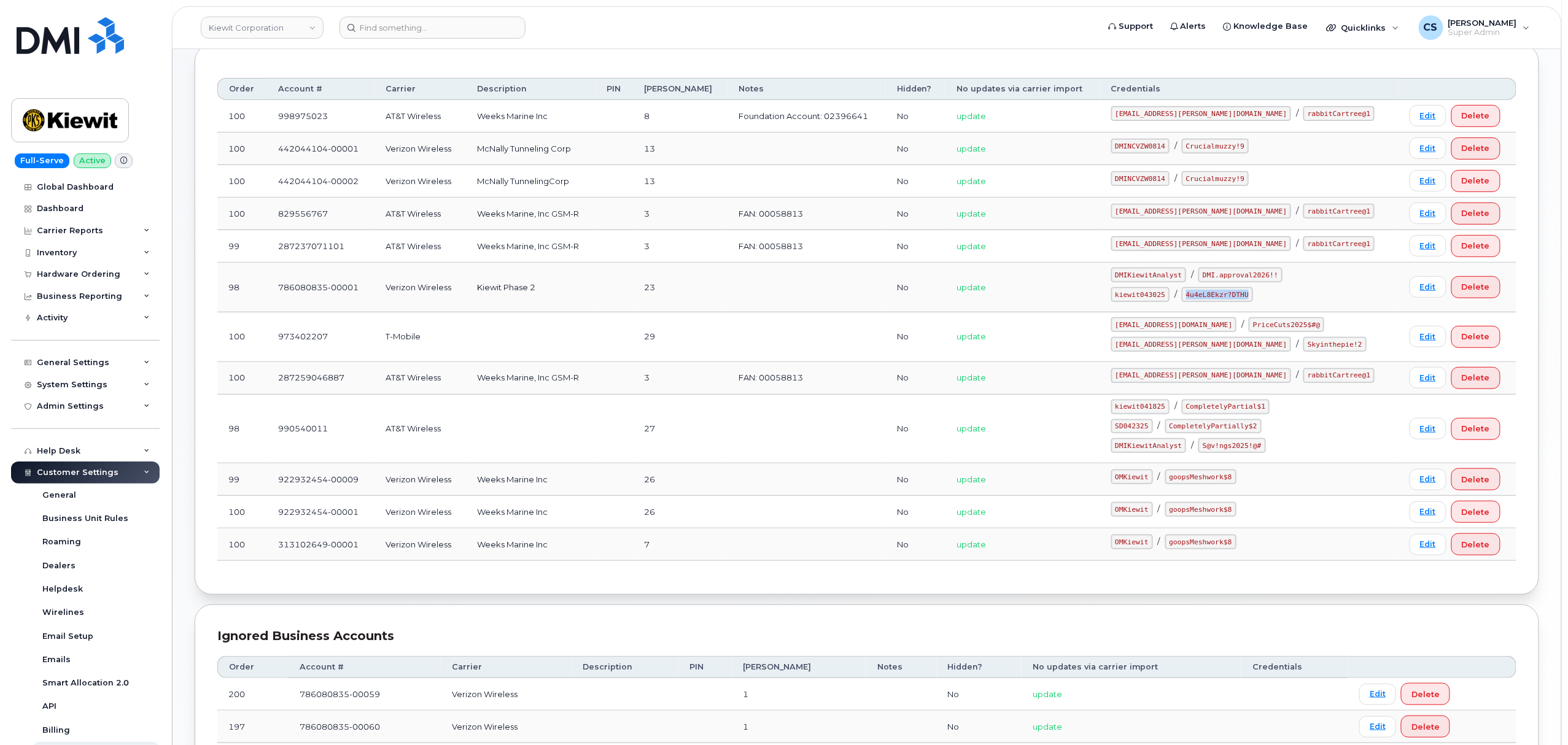
scroll to position [177, 0]
